Goal: Task Accomplishment & Management: Use online tool/utility

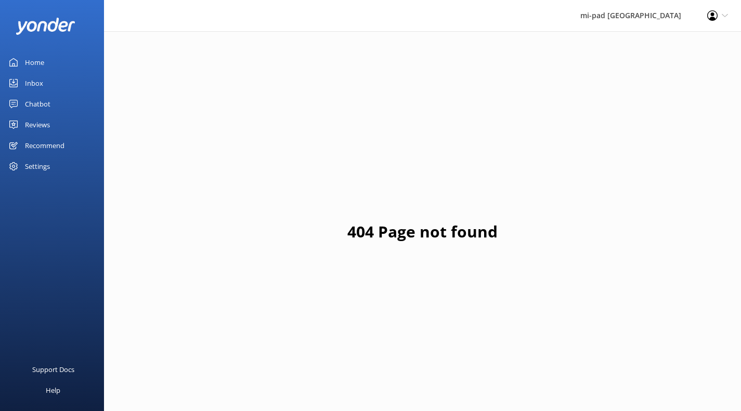
click at [21, 109] on link "Chatbot" at bounding box center [52, 104] width 104 height 21
